Goal: Information Seeking & Learning: Learn about a topic

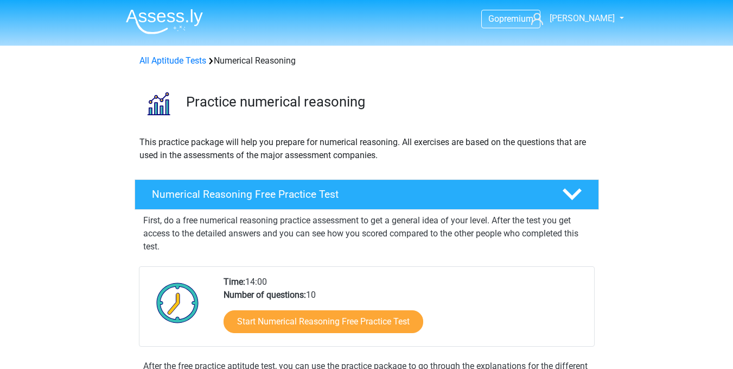
scroll to position [23, 0]
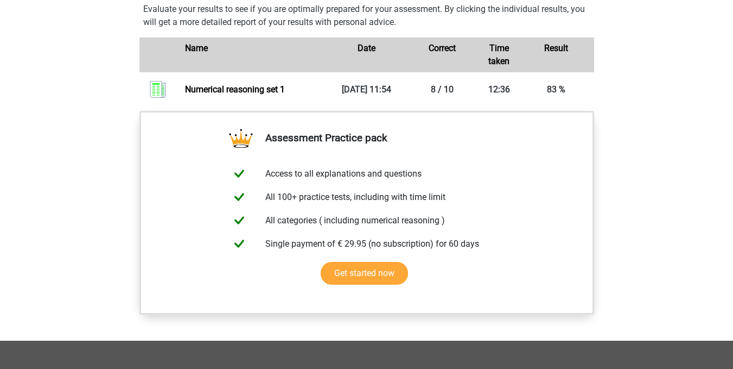
scroll to position [853, 0]
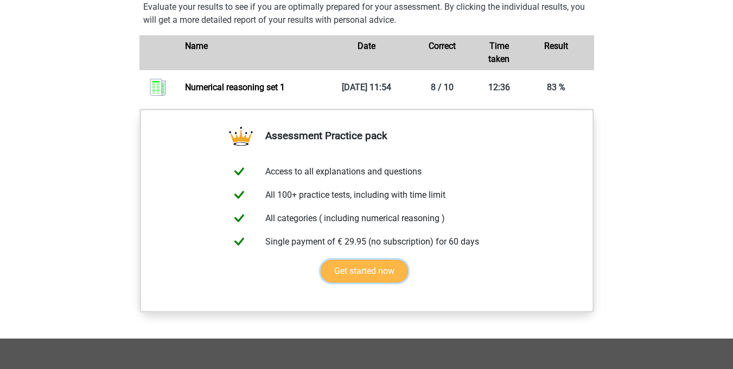
click at [375, 278] on link "Get started now" at bounding box center [364, 270] width 87 height 23
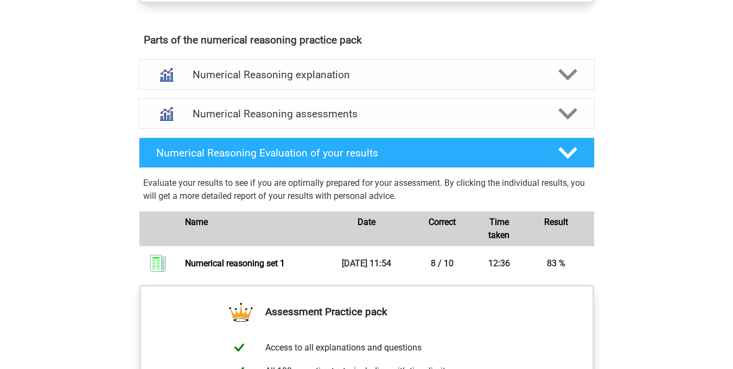
scroll to position [675, 0]
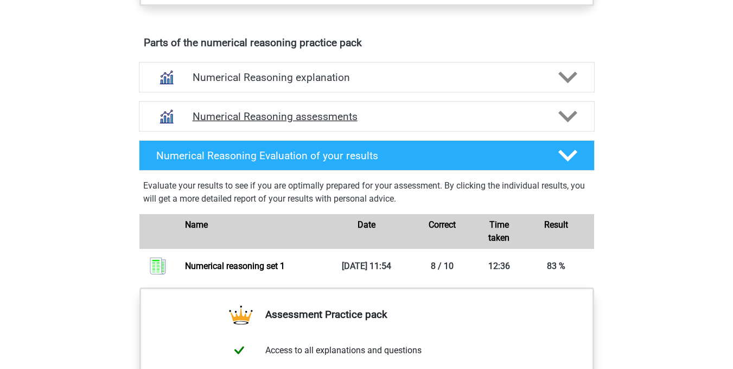
click at [562, 122] on polygon at bounding box center [568, 116] width 19 height 12
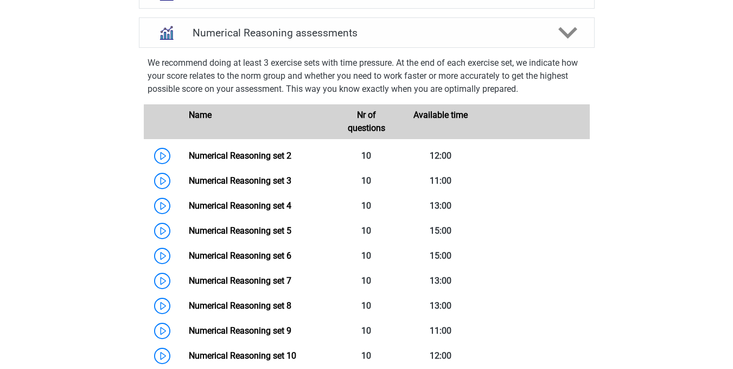
scroll to position [720, 0]
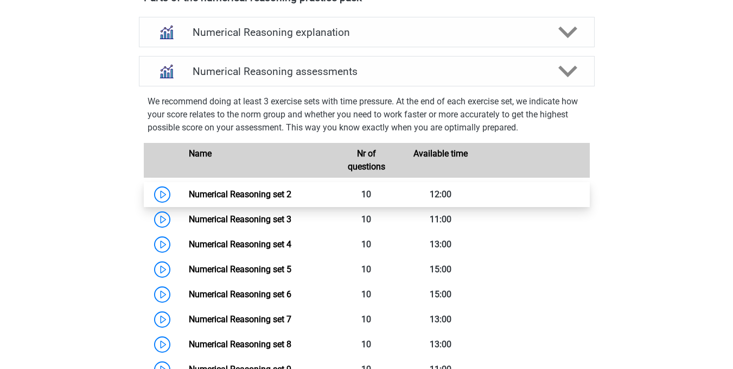
click at [287, 199] on link "Numerical Reasoning set 2" at bounding box center [240, 194] width 103 height 10
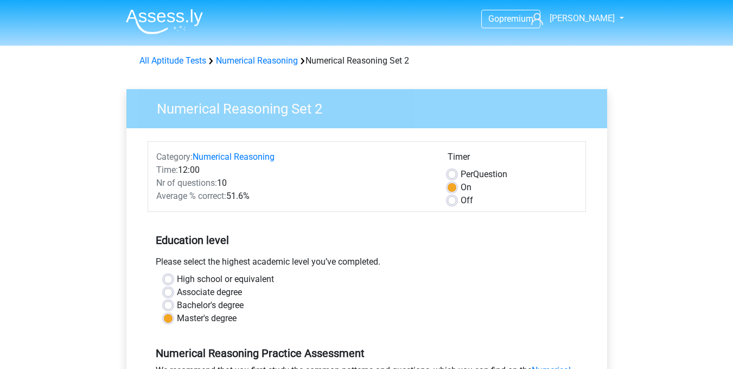
click at [287, 203] on div "Category: Numerical Reasoning Time: 12:00 Nr of questions: 10 Average % correct…" at bounding box center [293, 178] width 291 height 56
drag, startPoint x: 732, startPoint y: 110, endPoint x: 741, endPoint y: 159, distance: 50.2
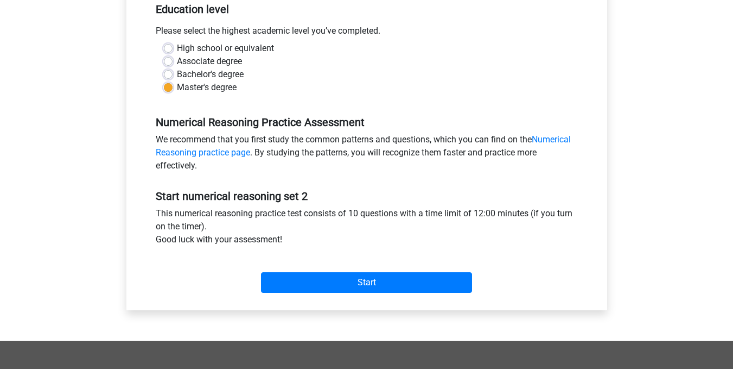
scroll to position [245, 0]
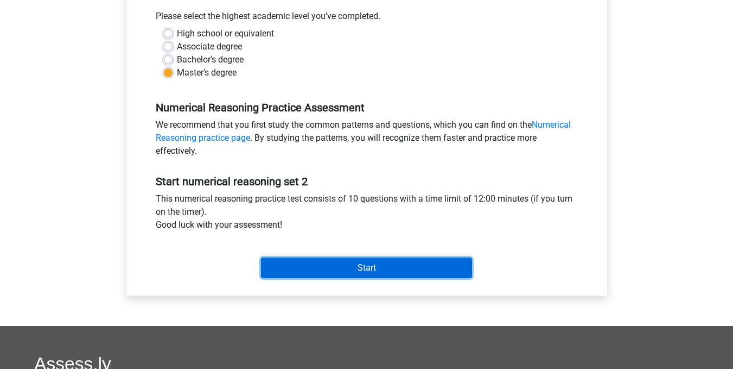
click at [387, 267] on input "Start" at bounding box center [366, 267] width 211 height 21
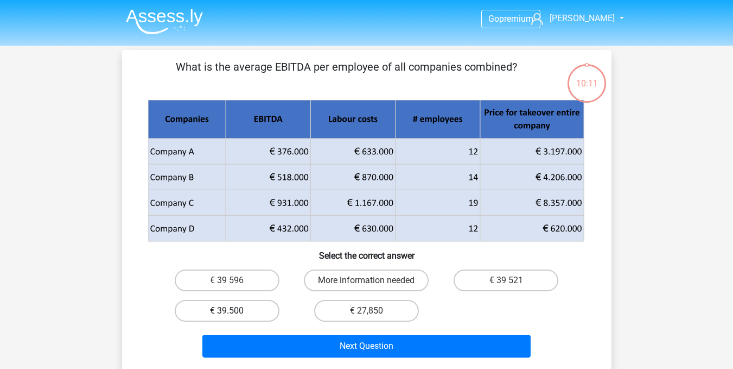
click at [226, 307] on label "€ 39.500" at bounding box center [227, 311] width 105 height 22
click at [227, 310] on input "€ 39.500" at bounding box center [230, 313] width 7 height 7
radio input "true"
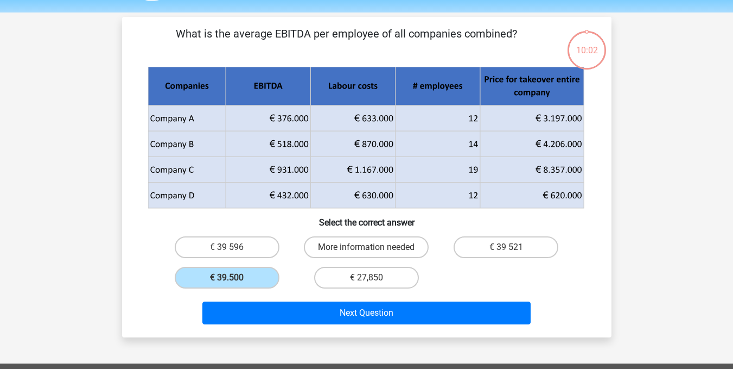
scroll to position [67, 0]
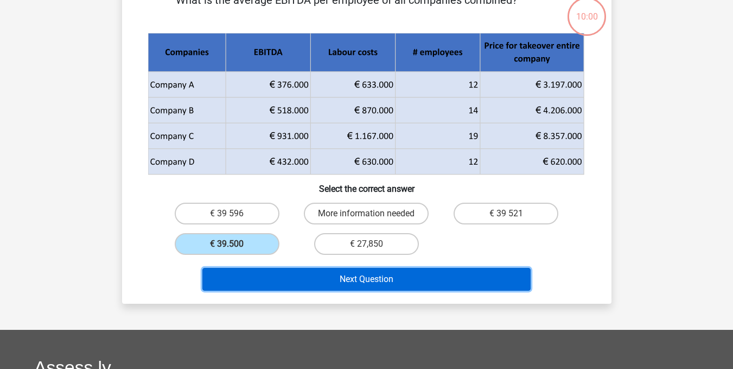
click at [440, 277] on button "Next Question" at bounding box center [366, 279] width 328 height 23
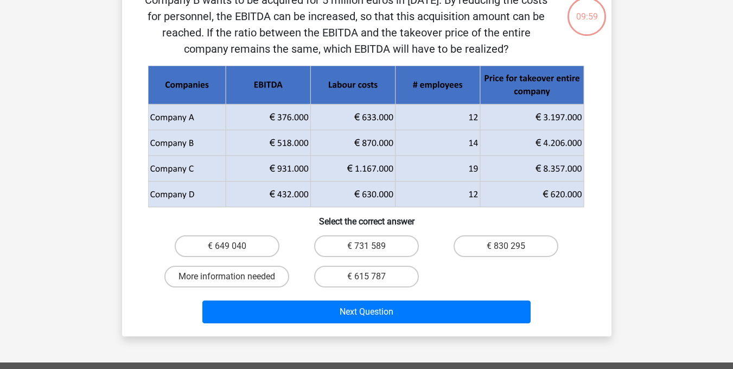
scroll to position [50, 0]
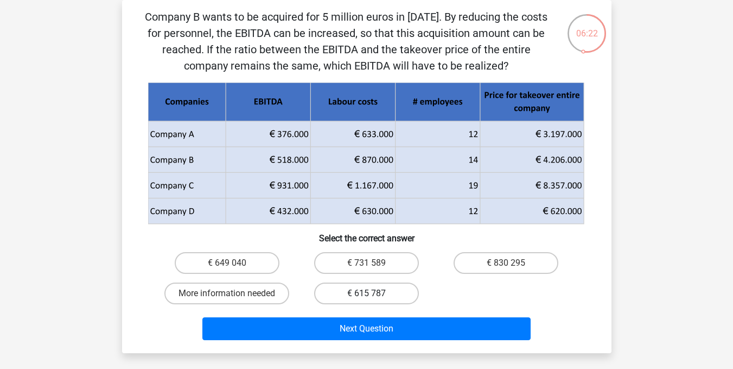
click at [377, 291] on label "€ 615 787" at bounding box center [366, 293] width 105 height 22
click at [373, 293] on input "€ 615 787" at bounding box center [369, 296] width 7 height 7
radio input "true"
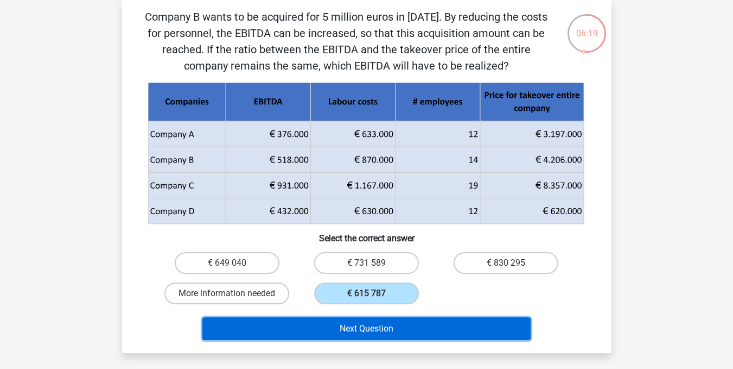
click at [376, 327] on button "Next Question" at bounding box center [366, 328] width 328 height 23
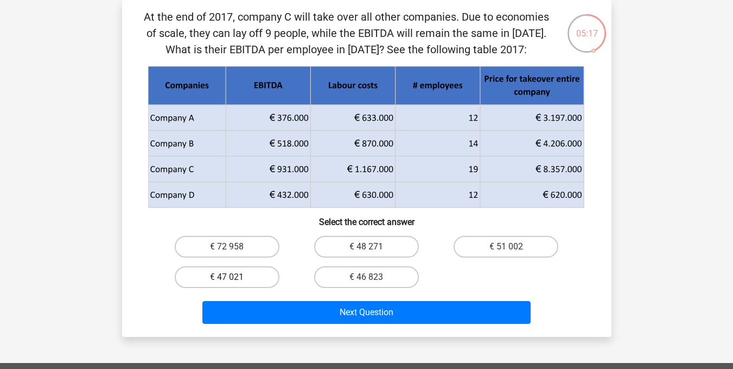
click at [249, 285] on label "€ 47 021" at bounding box center [227, 277] width 105 height 22
click at [234, 284] on input "€ 47 021" at bounding box center [230, 280] width 7 height 7
radio input "true"
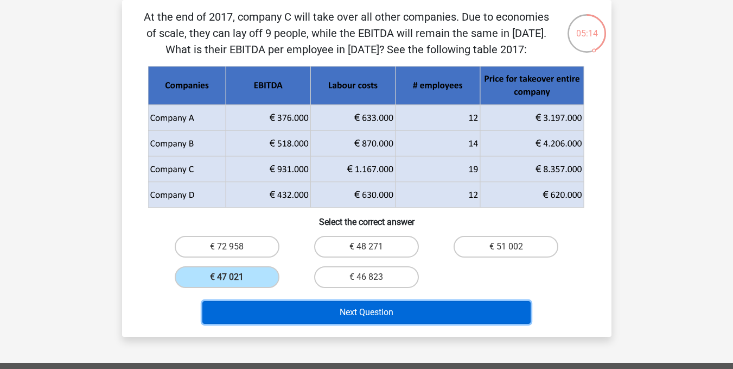
click at [333, 309] on button "Next Question" at bounding box center [366, 312] width 328 height 23
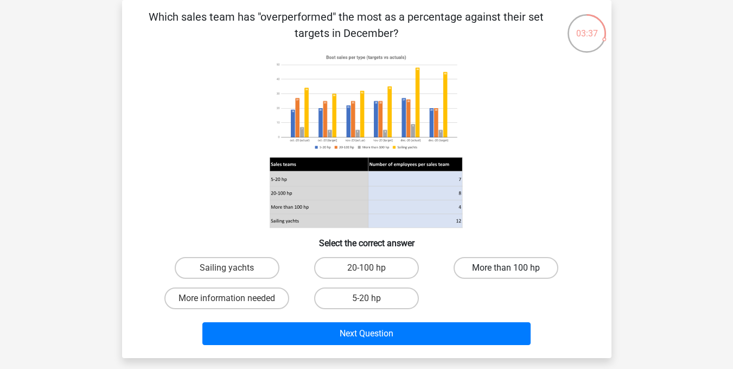
click at [496, 264] on label "More than 100 hp" at bounding box center [506, 268] width 105 height 22
click at [506, 268] on input "More than 100 hp" at bounding box center [509, 271] width 7 height 7
radio input "true"
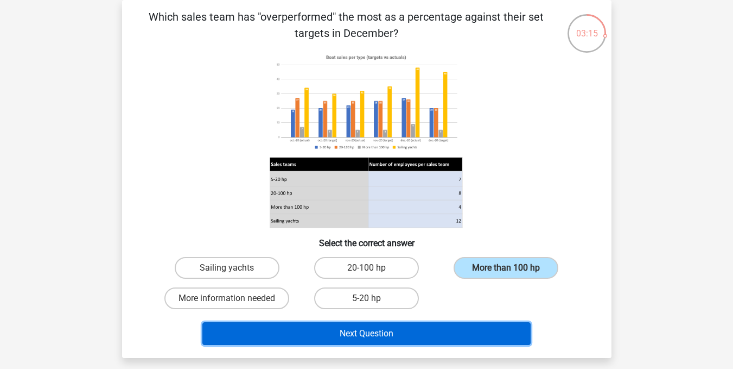
click at [379, 331] on button "Next Question" at bounding box center [366, 333] width 328 height 23
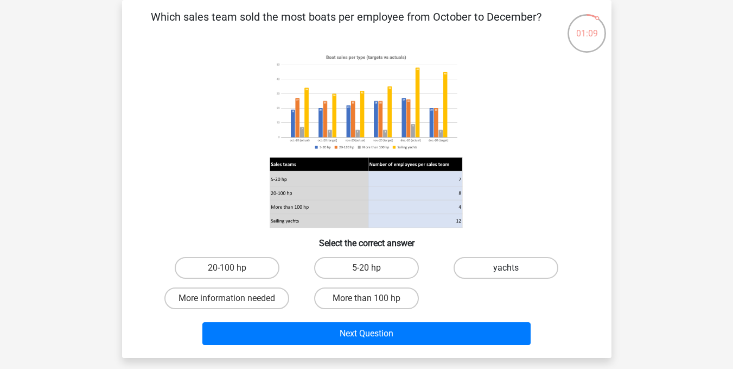
click at [476, 264] on label "yachts" at bounding box center [506, 268] width 105 height 22
click at [506, 268] on input "yachts" at bounding box center [509, 271] width 7 height 7
radio input "true"
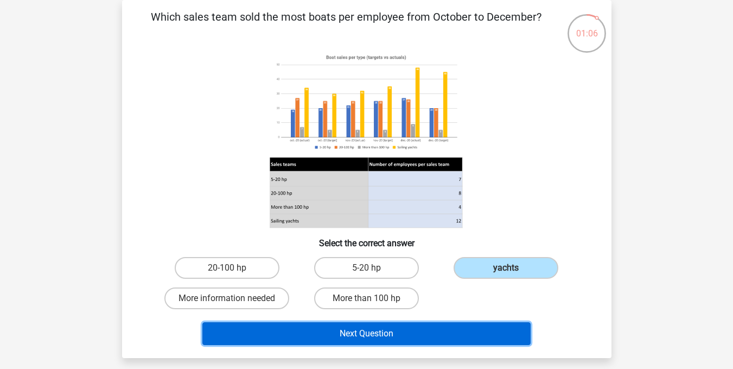
click at [435, 340] on button "Next Question" at bounding box center [366, 333] width 328 height 23
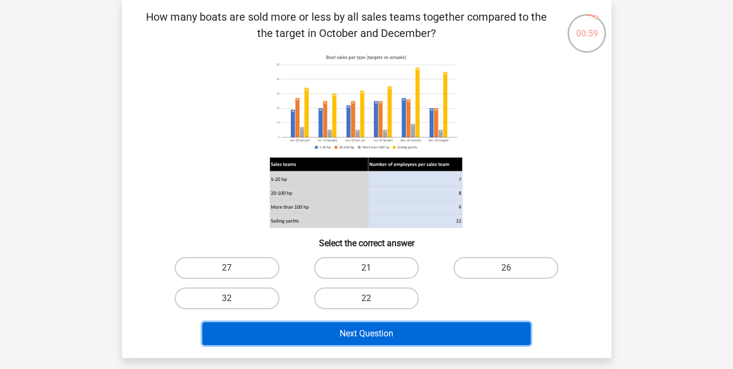
click at [435, 340] on button "Next Question" at bounding box center [366, 333] width 328 height 23
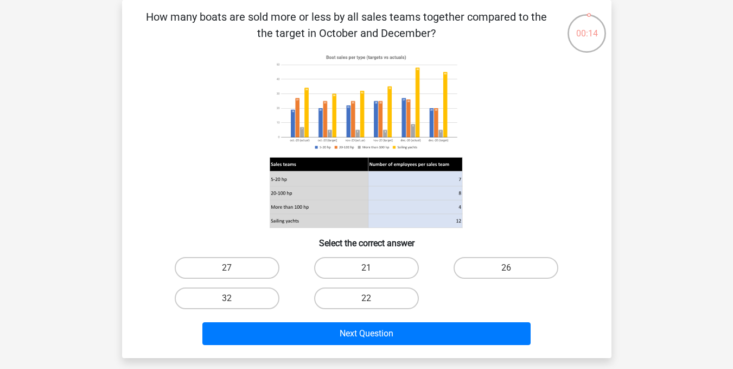
click at [509, 297] on div "27 21 26 32 22" at bounding box center [366, 282] width 419 height 61
click at [354, 296] on label "22" at bounding box center [366, 298] width 105 height 22
click at [366, 298] on input "22" at bounding box center [369, 301] width 7 height 7
radio input "true"
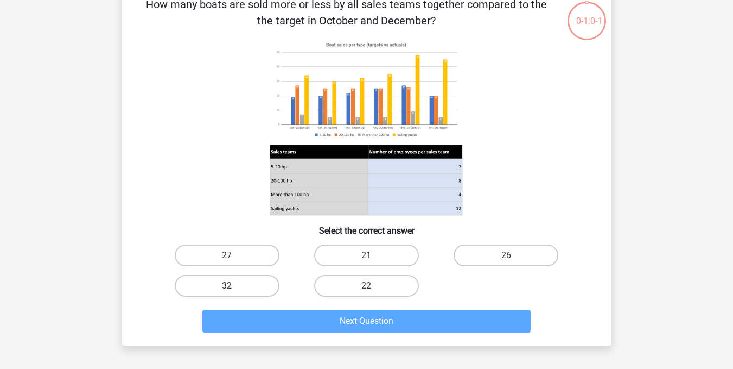
scroll to position [105, 0]
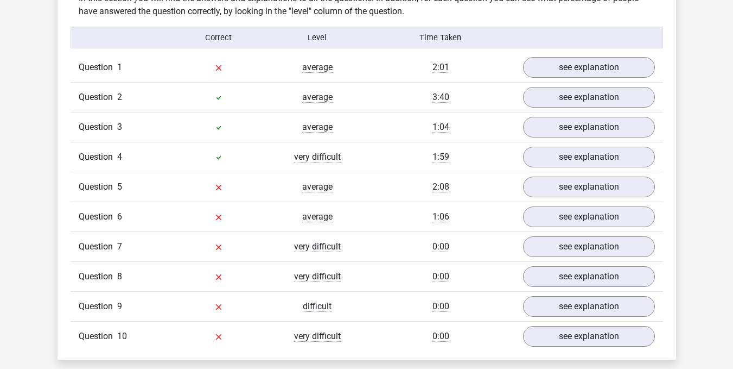
scroll to position [871, 0]
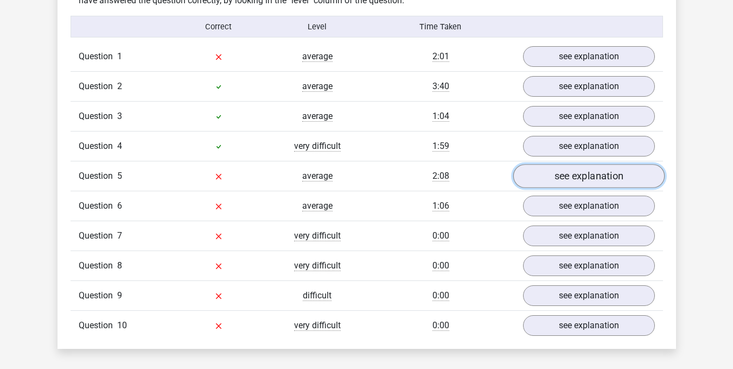
click at [615, 179] on link "see explanation" at bounding box center [588, 176] width 151 height 24
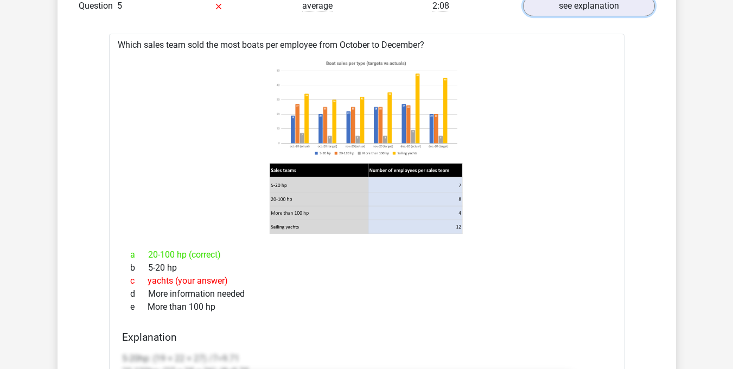
scroll to position [1089, 0]
